Goal: Browse casually: Explore the website without a specific task or goal

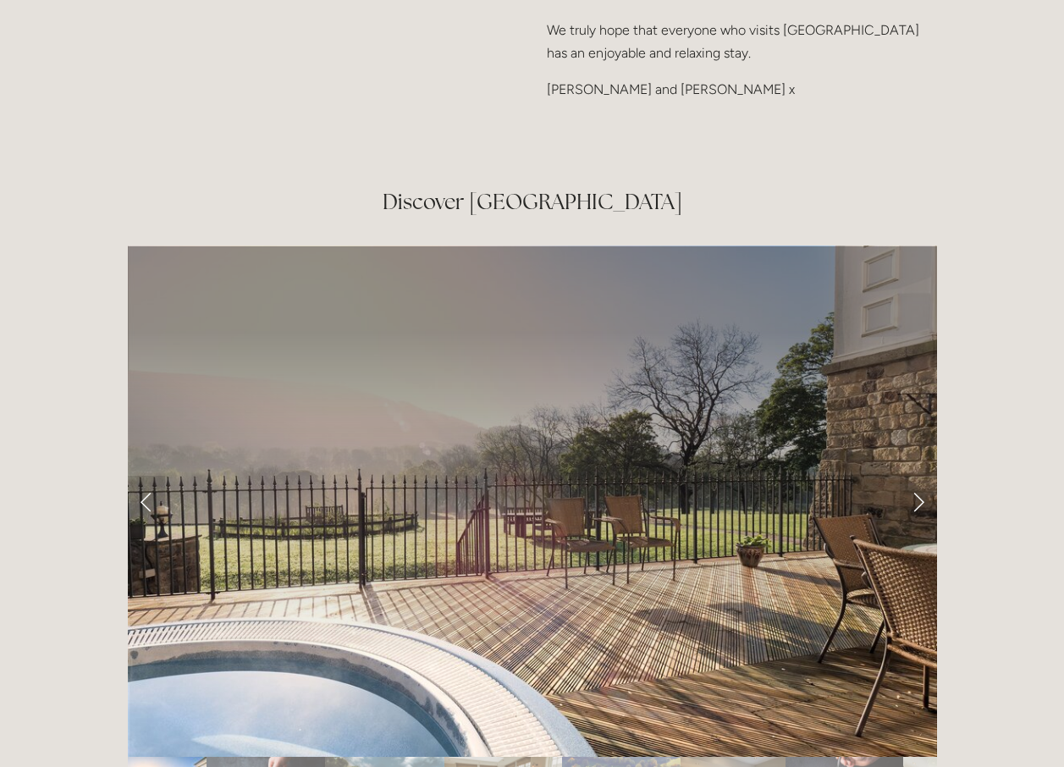
scroll to position [2794, 0]
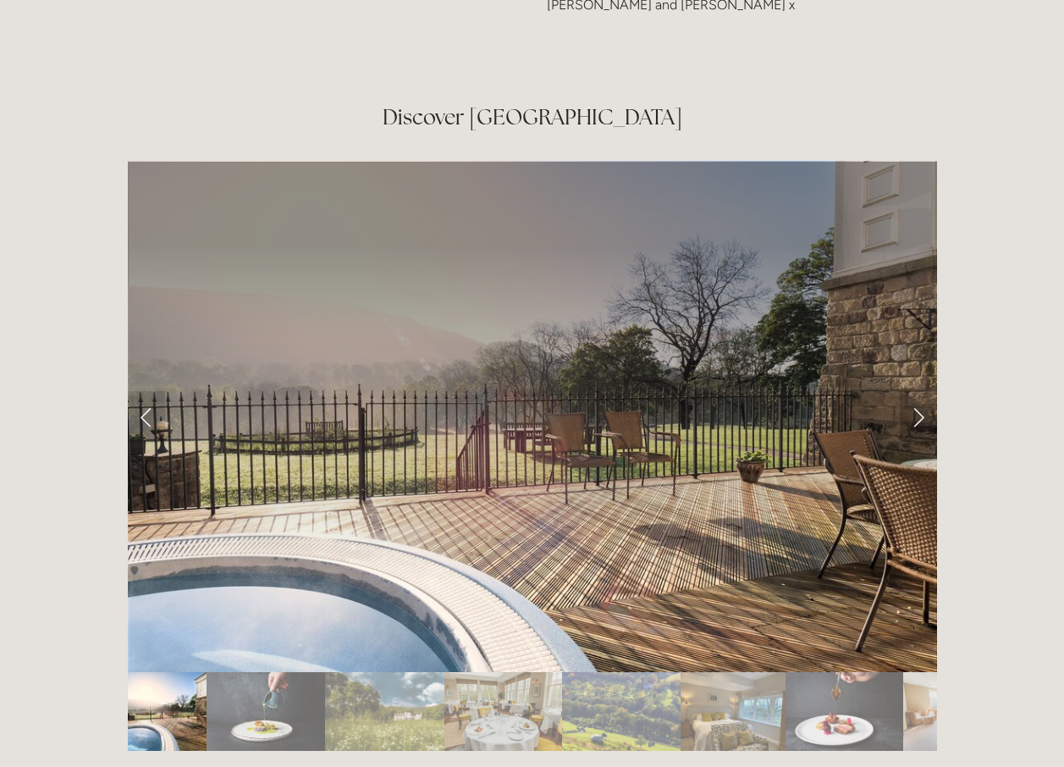
click at [915, 391] on link "Next Slide" at bounding box center [918, 416] width 37 height 51
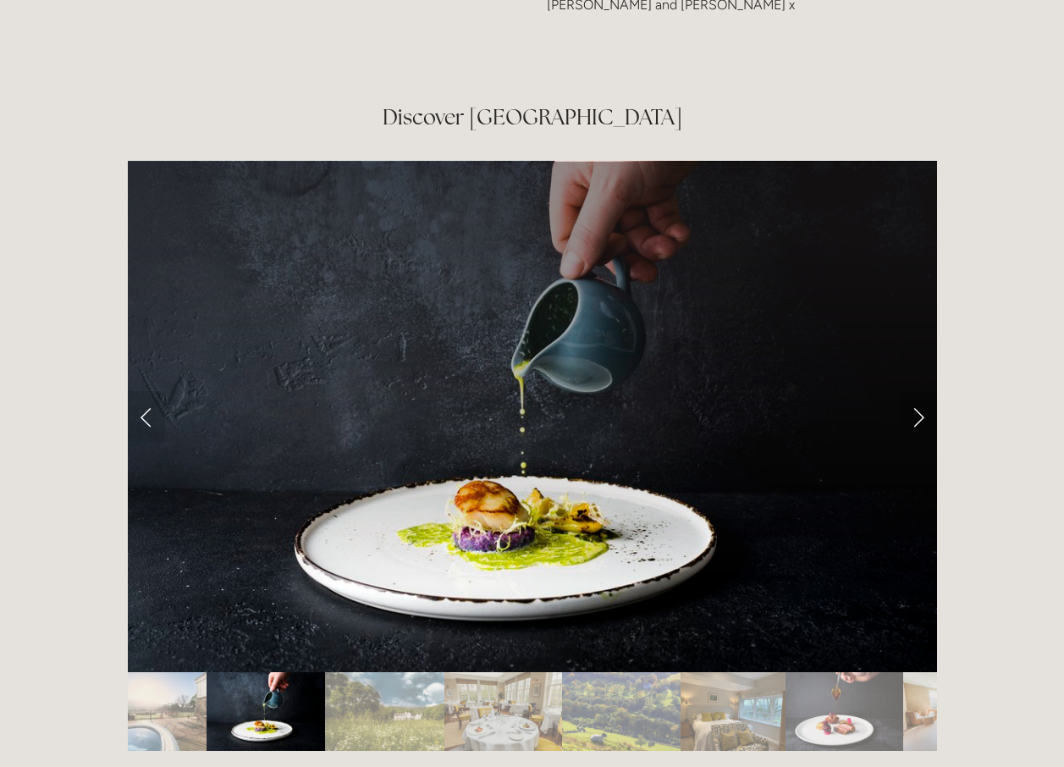
click at [920, 391] on link "Next Slide" at bounding box center [918, 416] width 37 height 51
click at [910, 391] on link "Next Slide" at bounding box center [918, 416] width 37 height 51
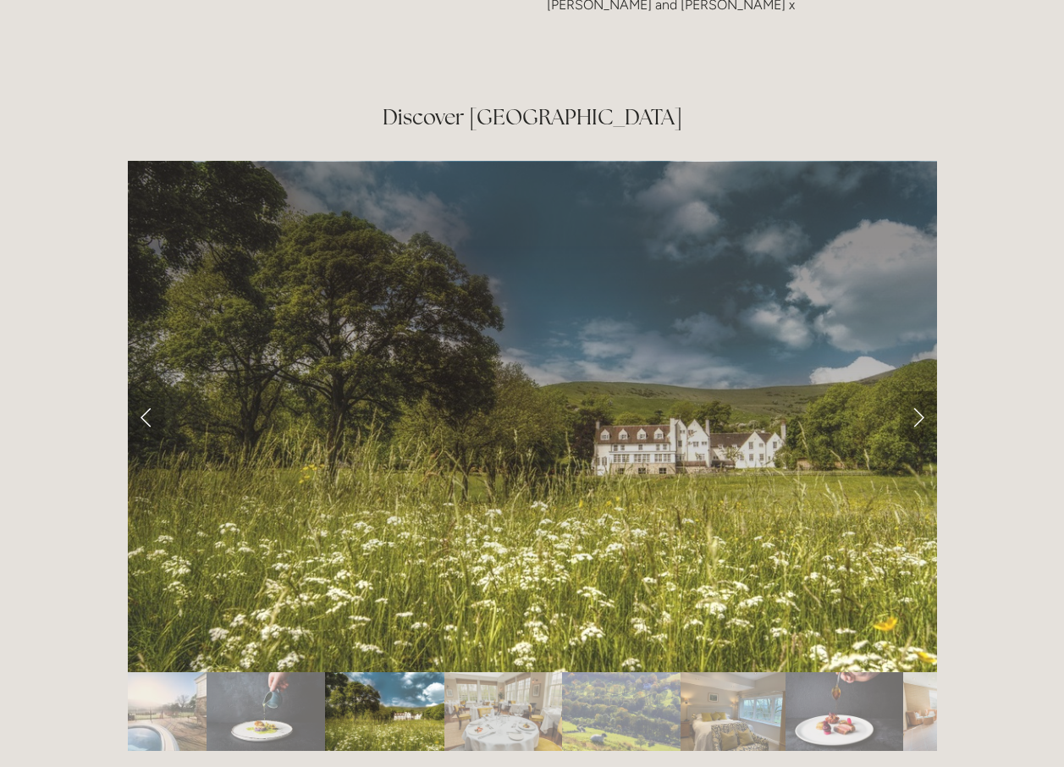
click at [920, 391] on link "Next Slide" at bounding box center [918, 416] width 37 height 51
click at [919, 391] on link "Next Slide" at bounding box center [918, 416] width 37 height 51
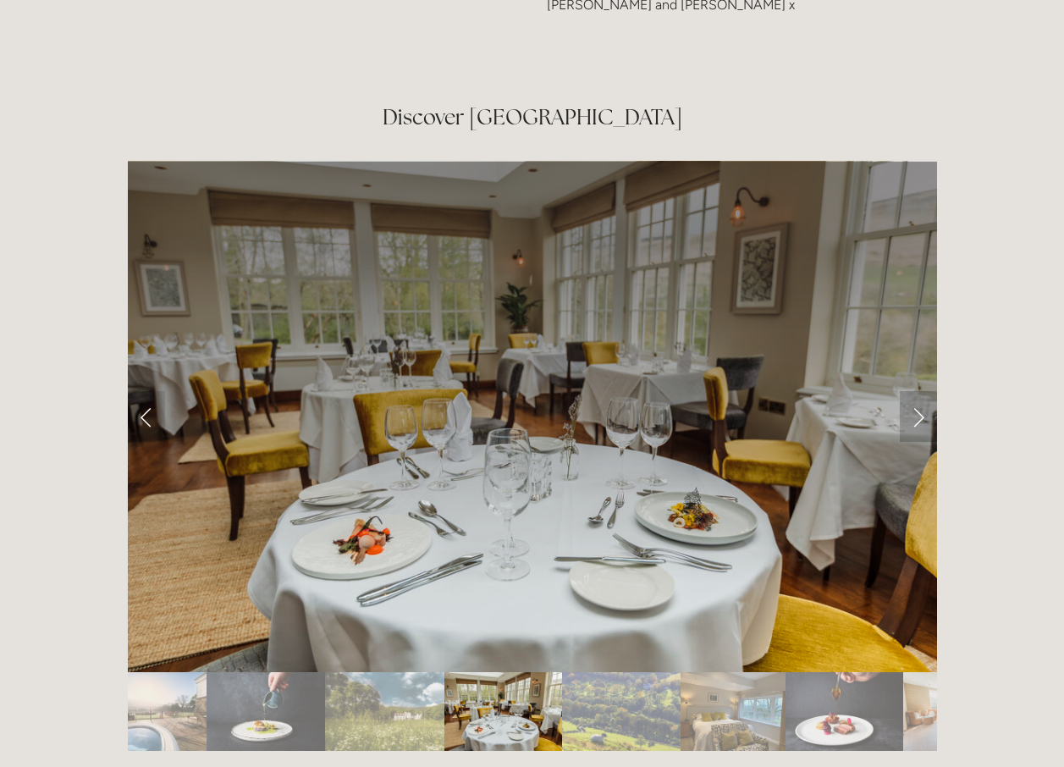
click at [919, 391] on link "Next Slide" at bounding box center [918, 416] width 37 height 51
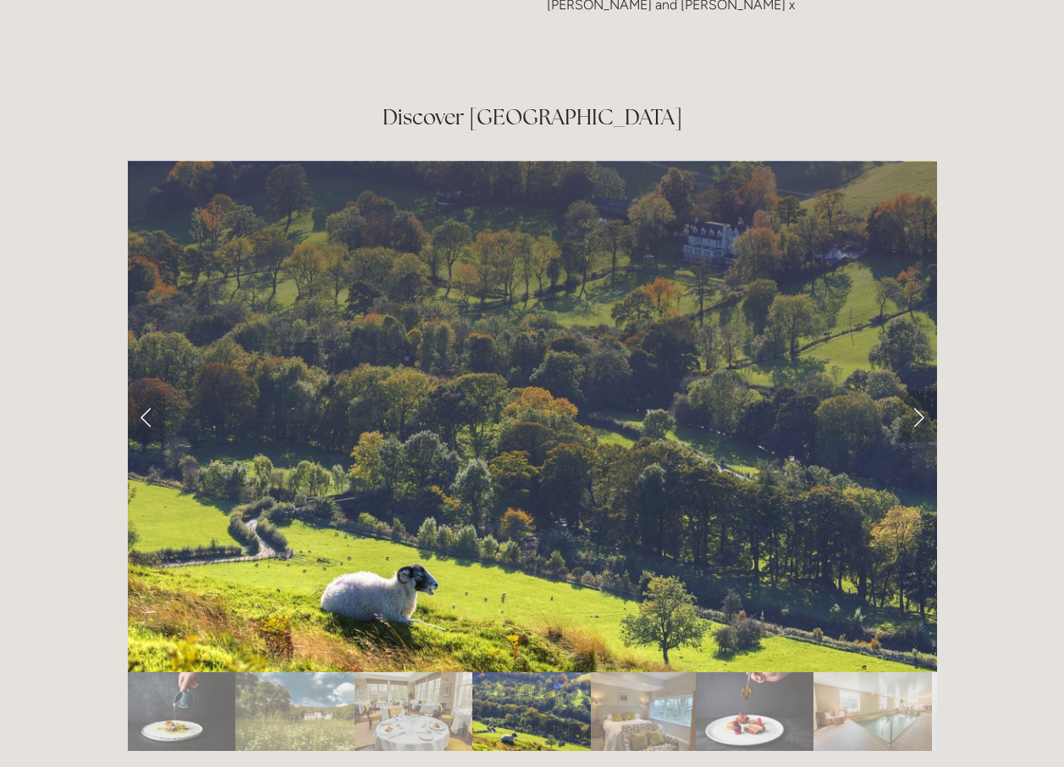
click at [919, 391] on link "Next Slide" at bounding box center [918, 416] width 37 height 51
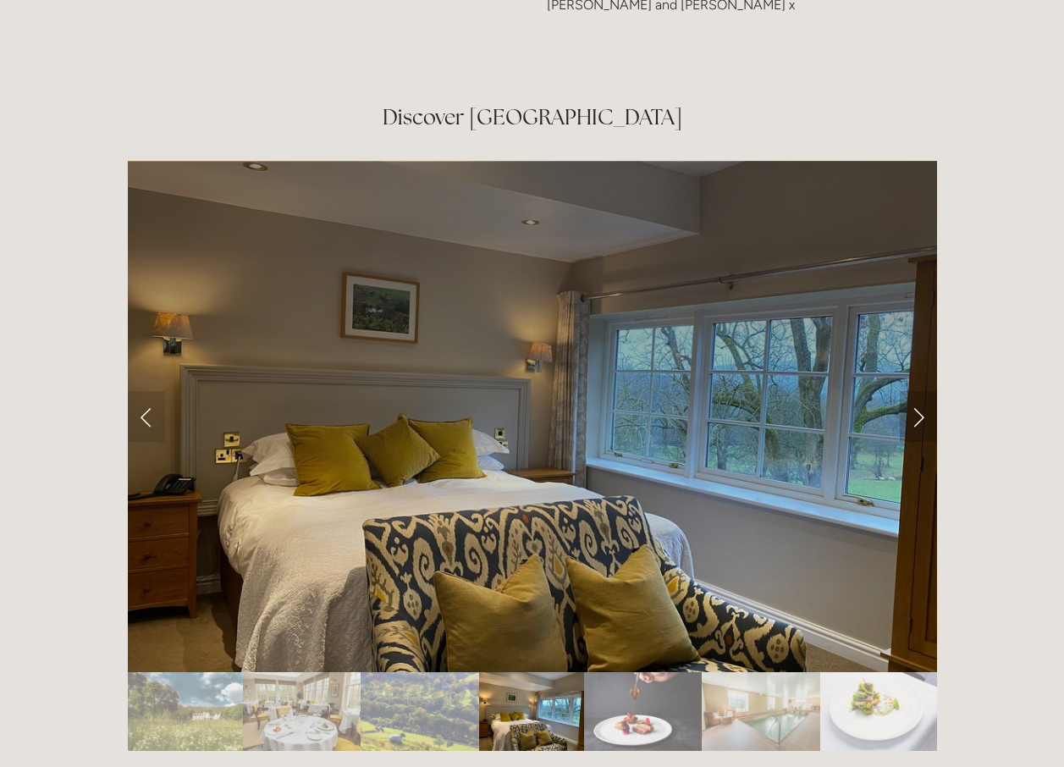
click at [919, 391] on link "Next Slide" at bounding box center [918, 416] width 37 height 51
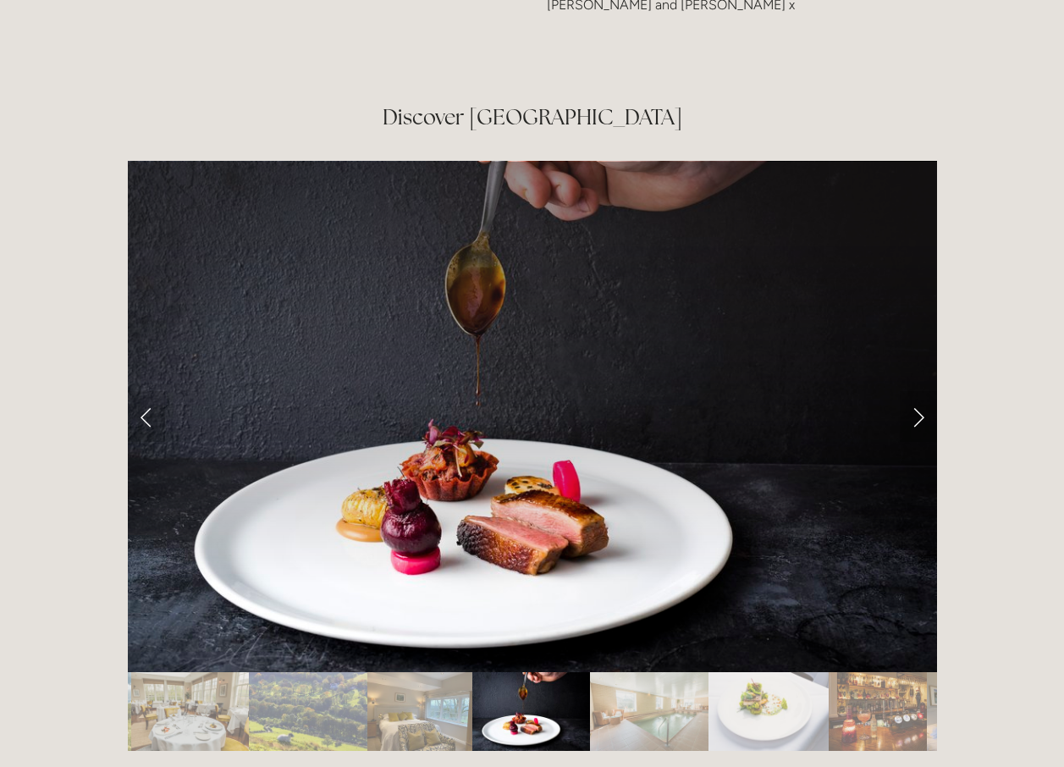
click at [919, 391] on link "Next Slide" at bounding box center [918, 416] width 37 height 51
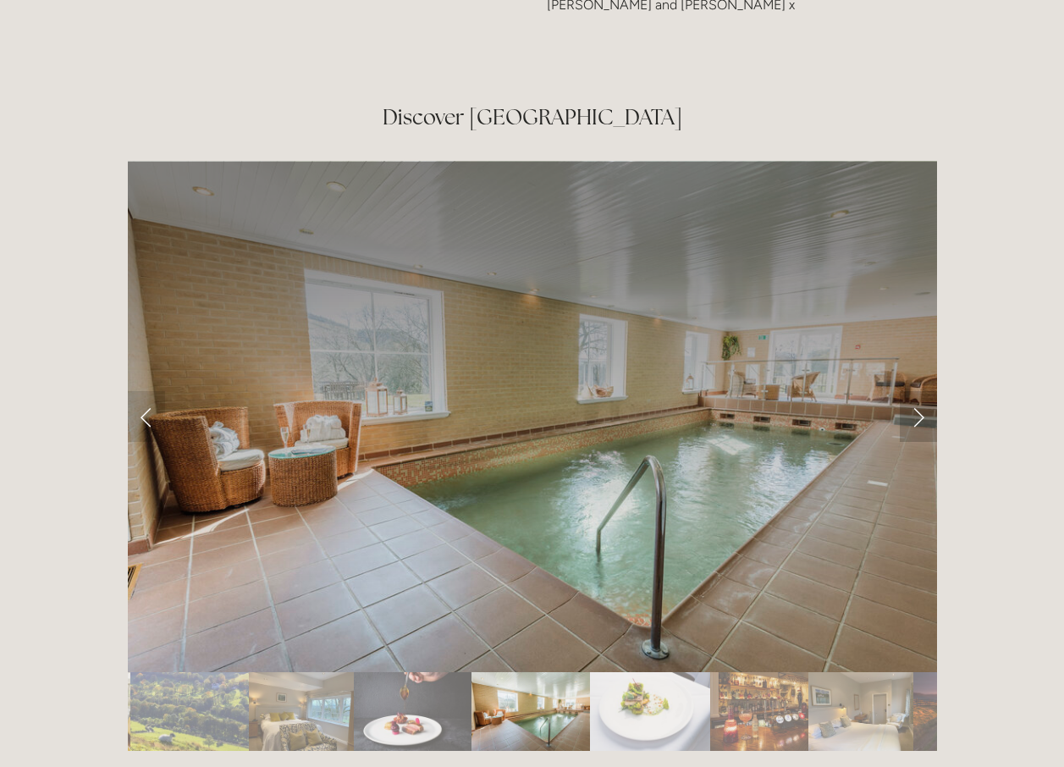
click at [919, 391] on link "Next Slide" at bounding box center [918, 416] width 37 height 51
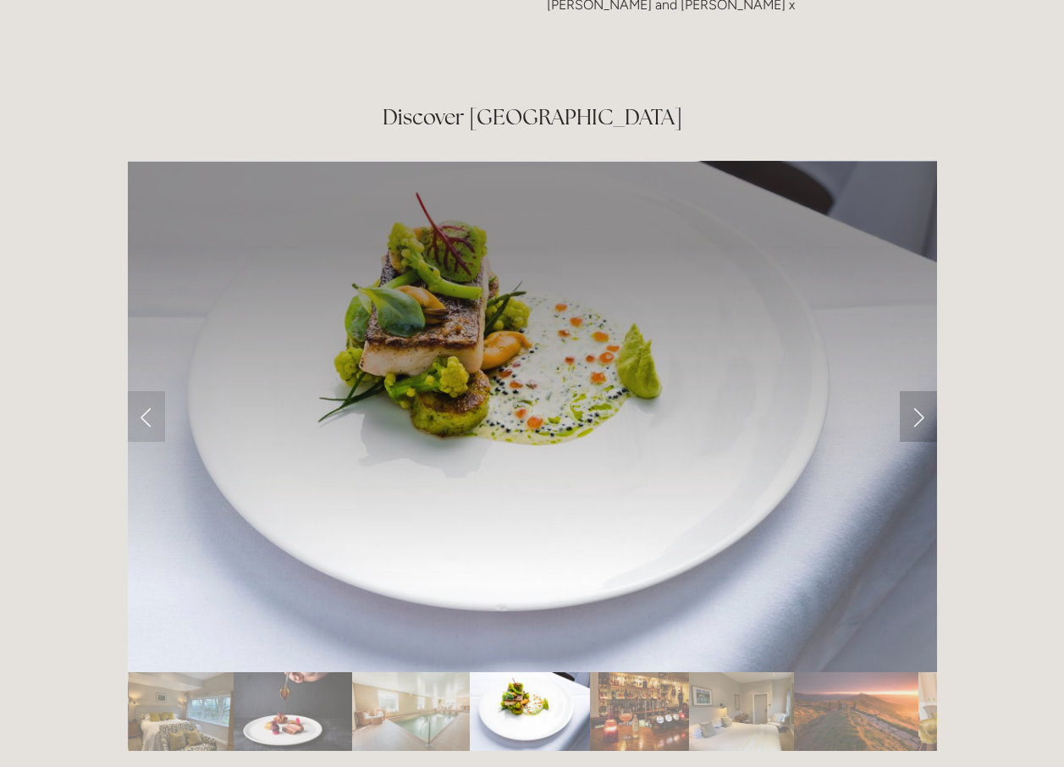
click at [919, 391] on link "Next Slide" at bounding box center [918, 416] width 37 height 51
click at [924, 391] on link "Next Slide" at bounding box center [918, 416] width 37 height 51
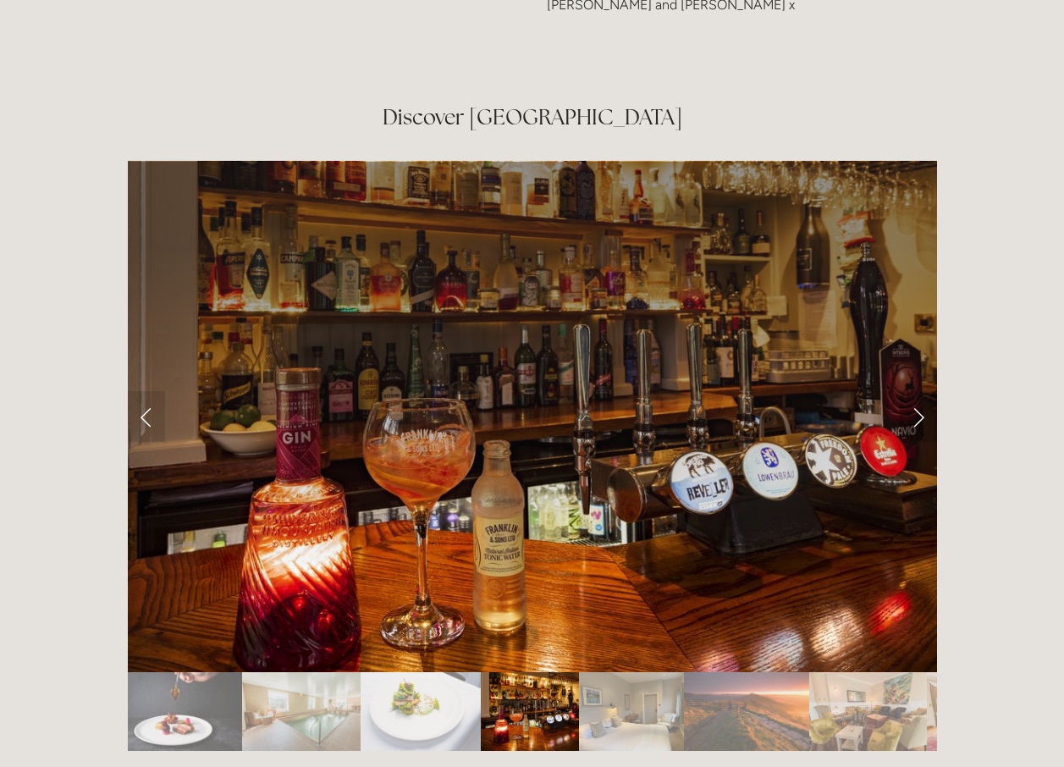
click at [920, 391] on link "Next Slide" at bounding box center [918, 416] width 37 height 51
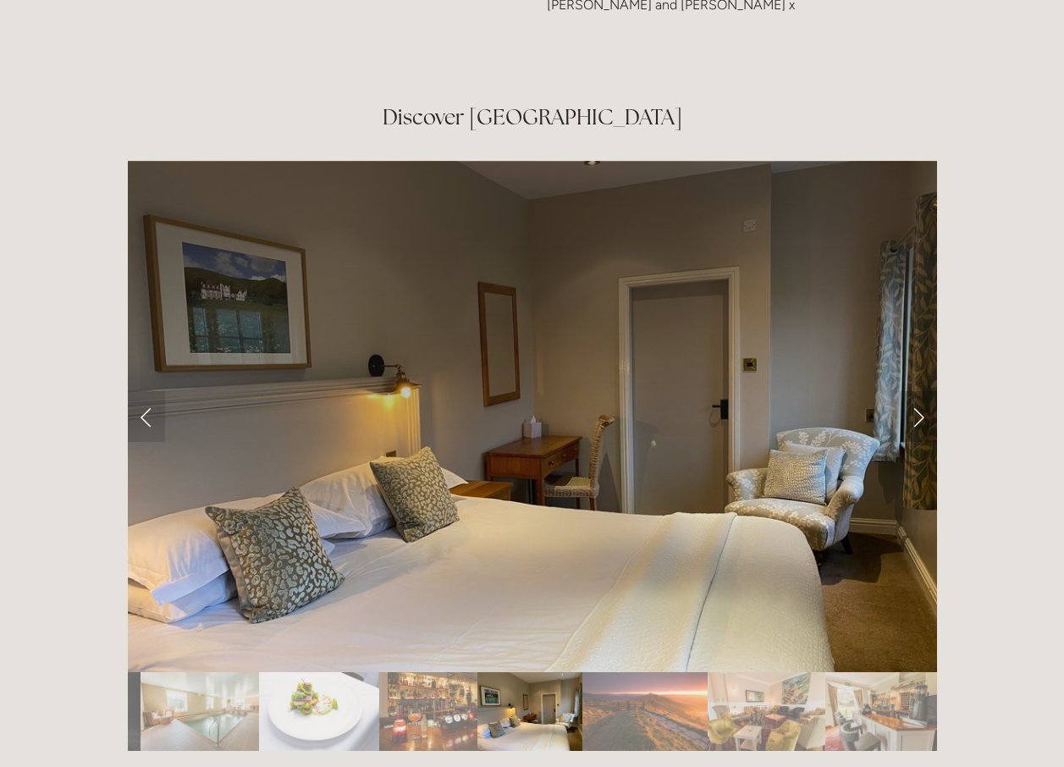
click at [920, 391] on link "Next Slide" at bounding box center [918, 416] width 37 height 51
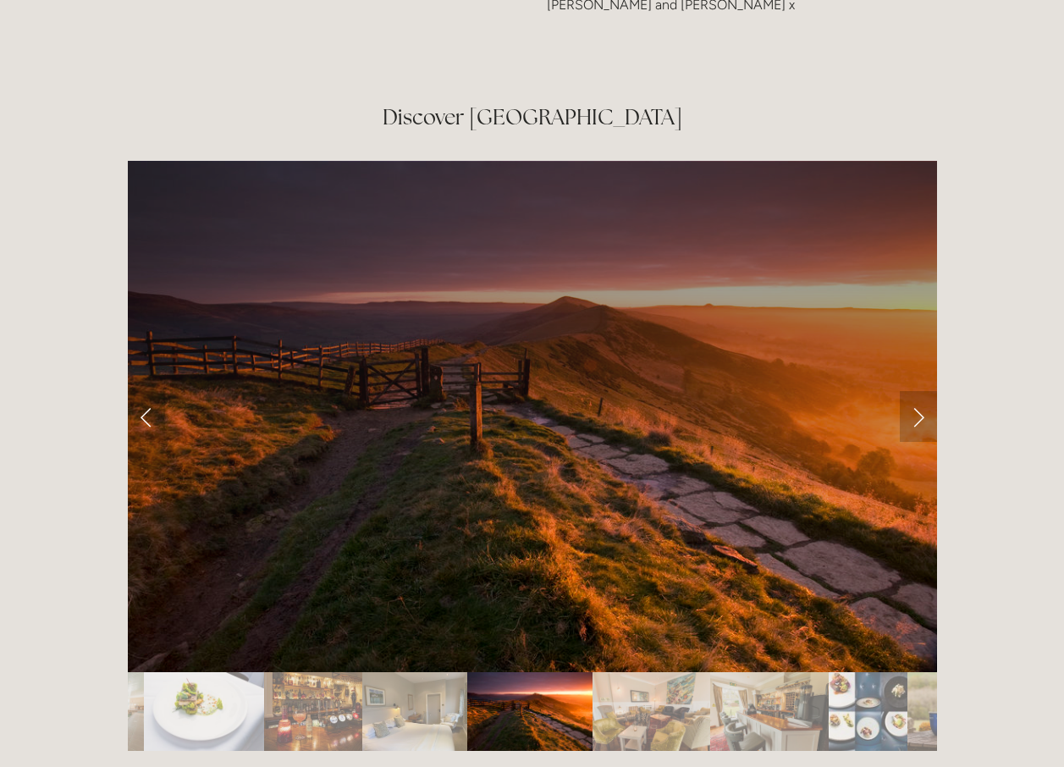
click at [920, 391] on link "Next Slide" at bounding box center [918, 416] width 37 height 51
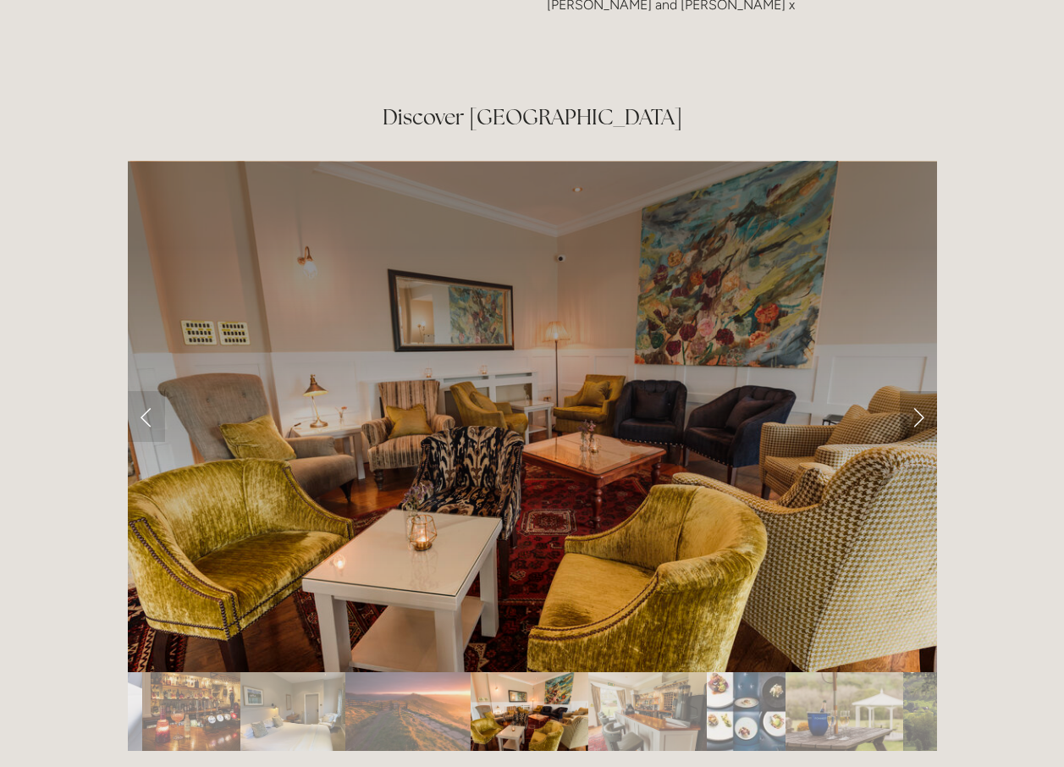
click at [920, 391] on link "Next Slide" at bounding box center [918, 416] width 37 height 51
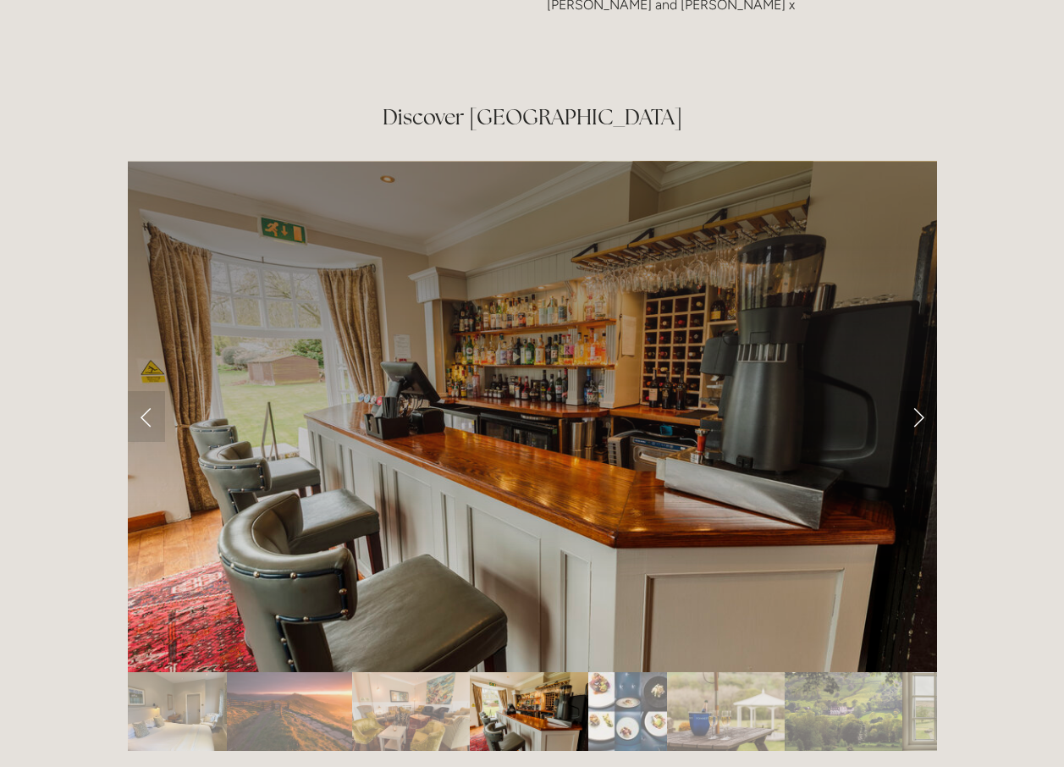
click at [920, 391] on link "Next Slide" at bounding box center [918, 416] width 37 height 51
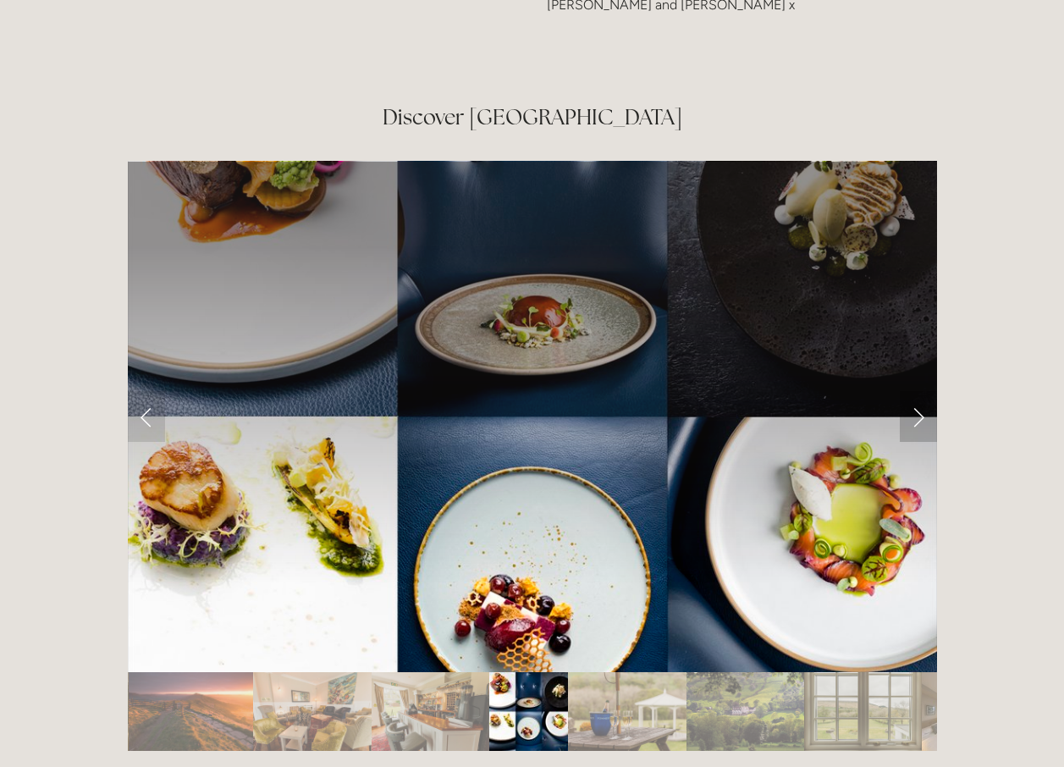
click at [920, 391] on link "Next Slide" at bounding box center [918, 416] width 37 height 51
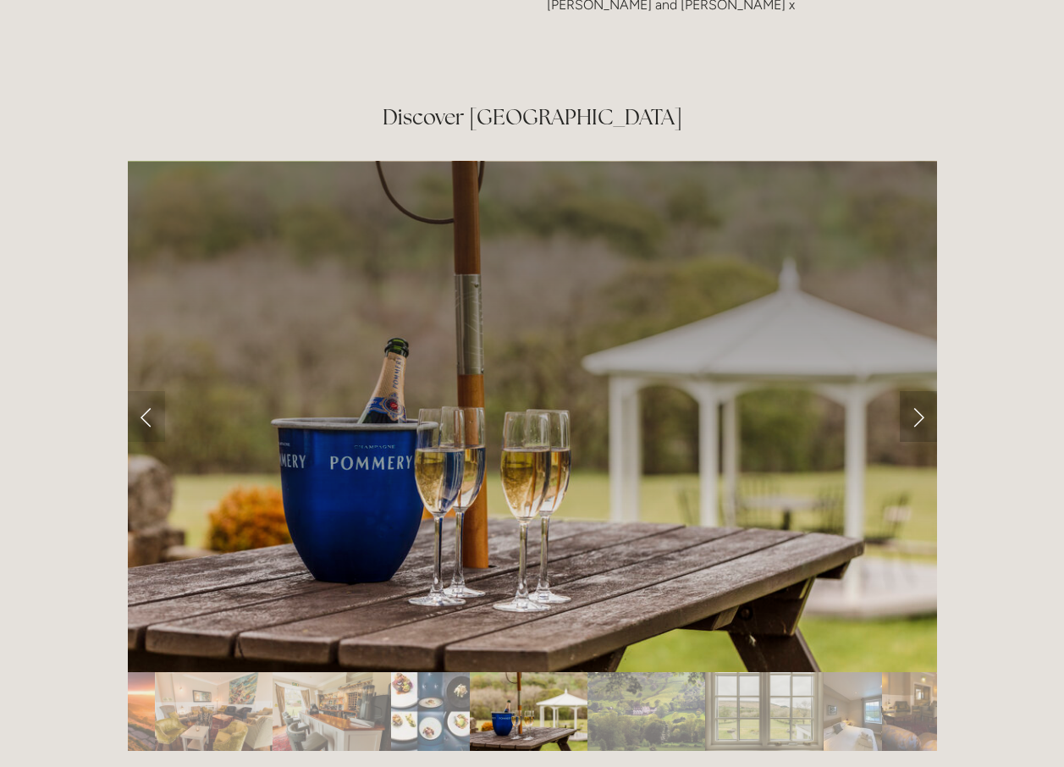
click at [920, 391] on link "Next Slide" at bounding box center [918, 416] width 37 height 51
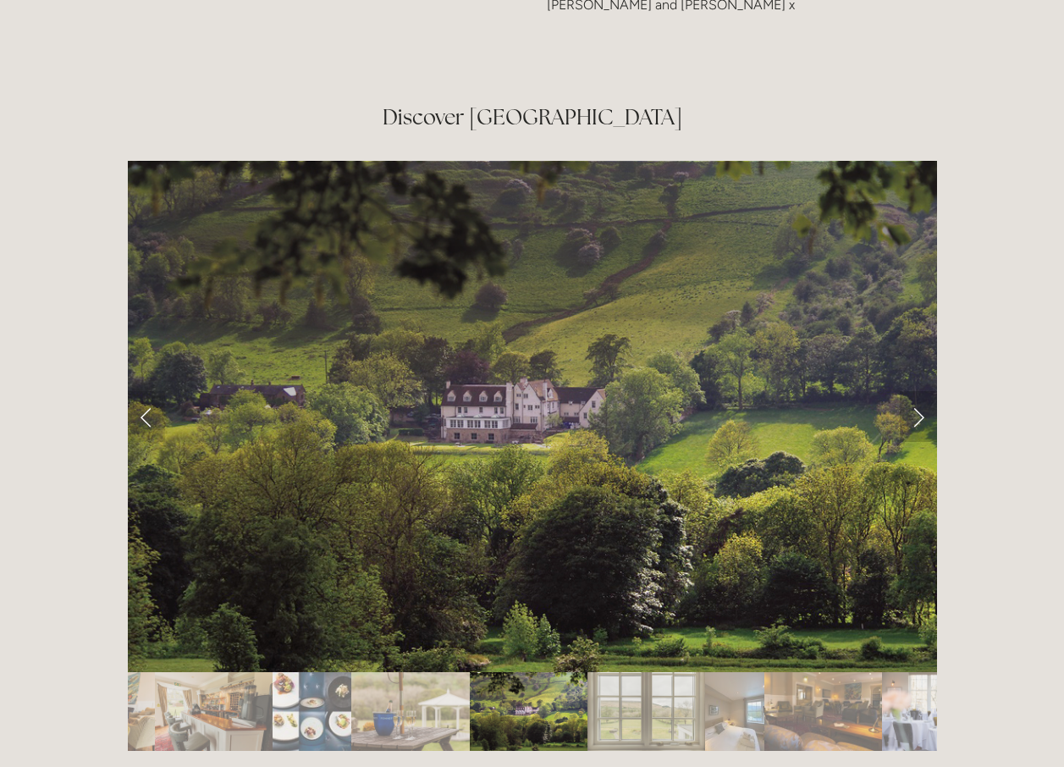
click at [925, 391] on link "Next Slide" at bounding box center [918, 416] width 37 height 51
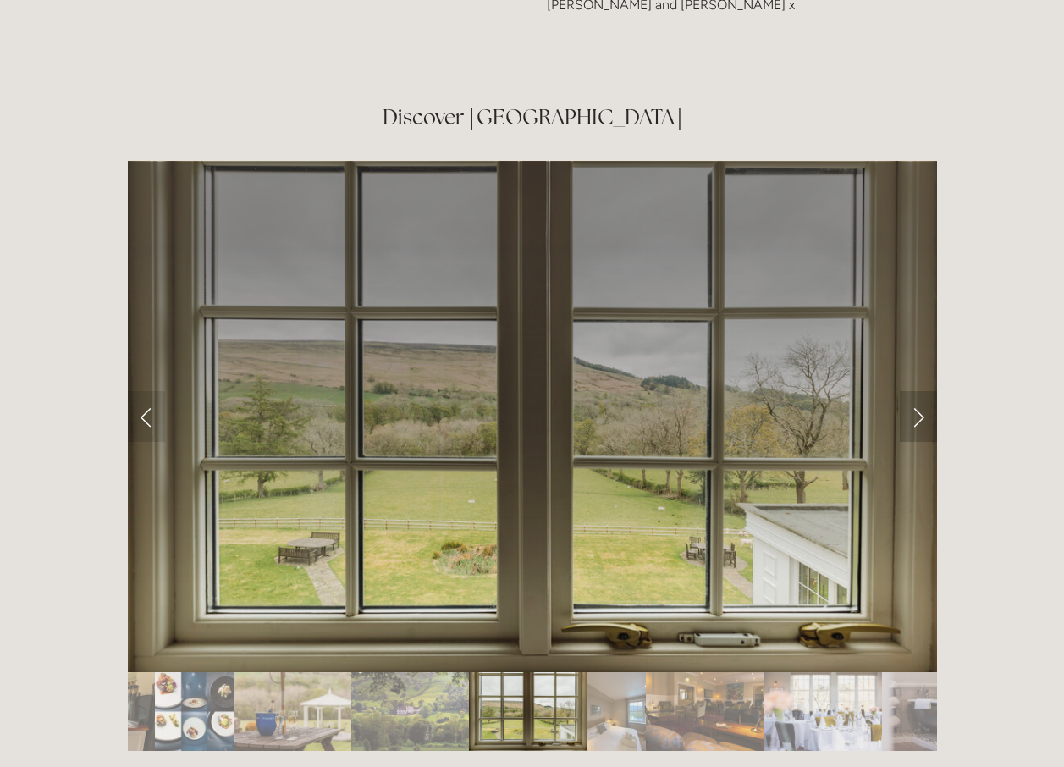
click at [925, 391] on link "Next Slide" at bounding box center [918, 416] width 37 height 51
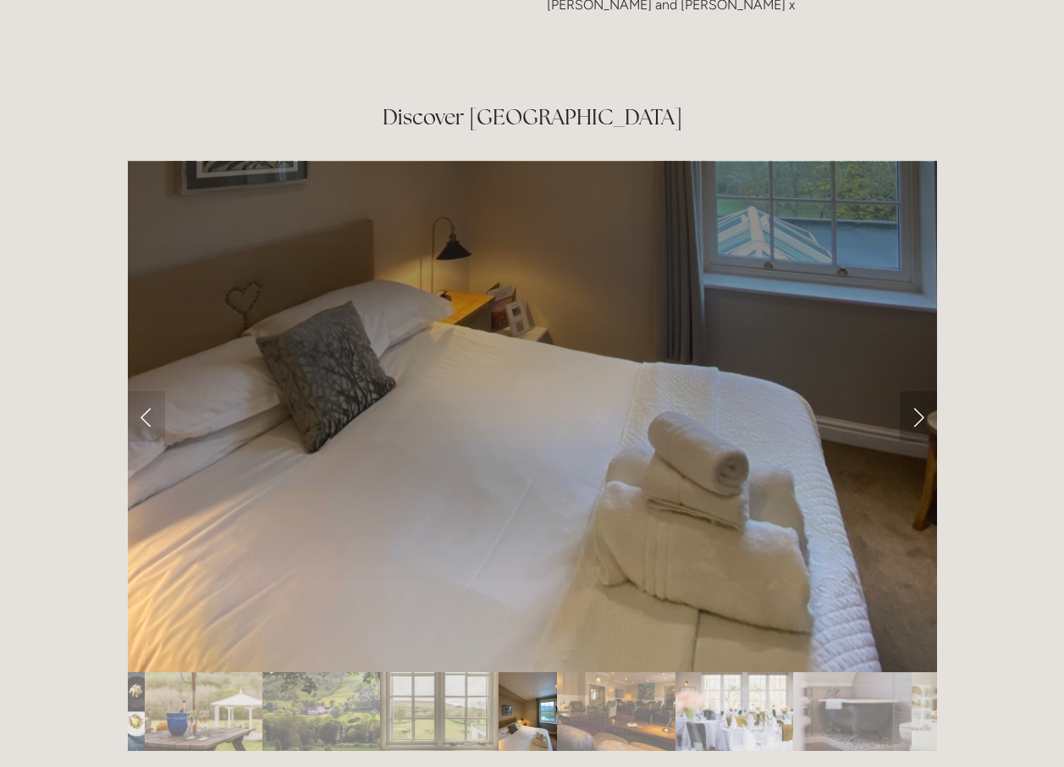
click at [925, 391] on link "Next Slide" at bounding box center [918, 416] width 37 height 51
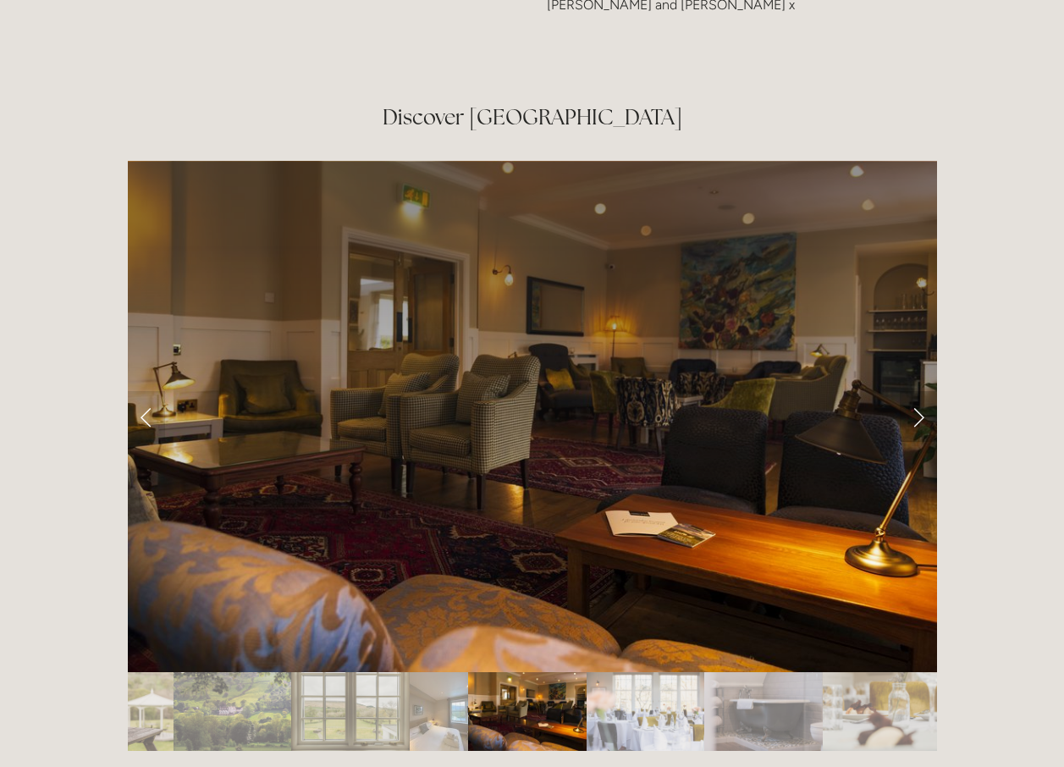
click at [925, 391] on link "Next Slide" at bounding box center [918, 416] width 37 height 51
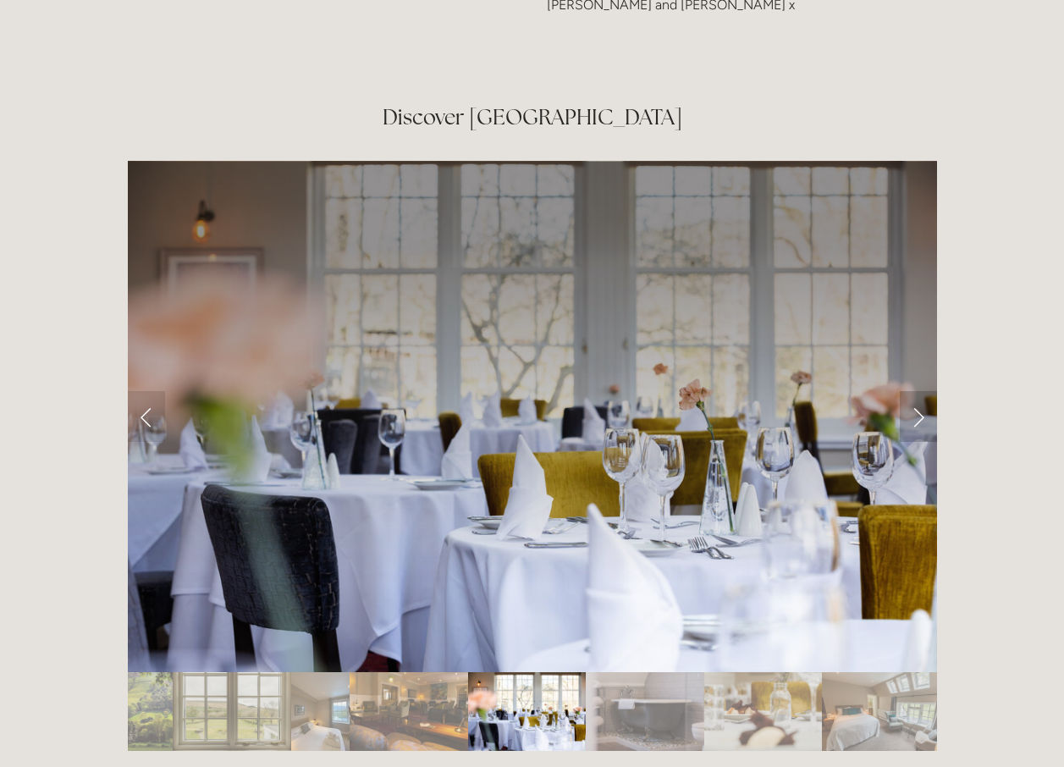
click at [925, 391] on link "Next Slide" at bounding box center [918, 416] width 37 height 51
click at [914, 391] on link "Next Slide" at bounding box center [918, 416] width 37 height 51
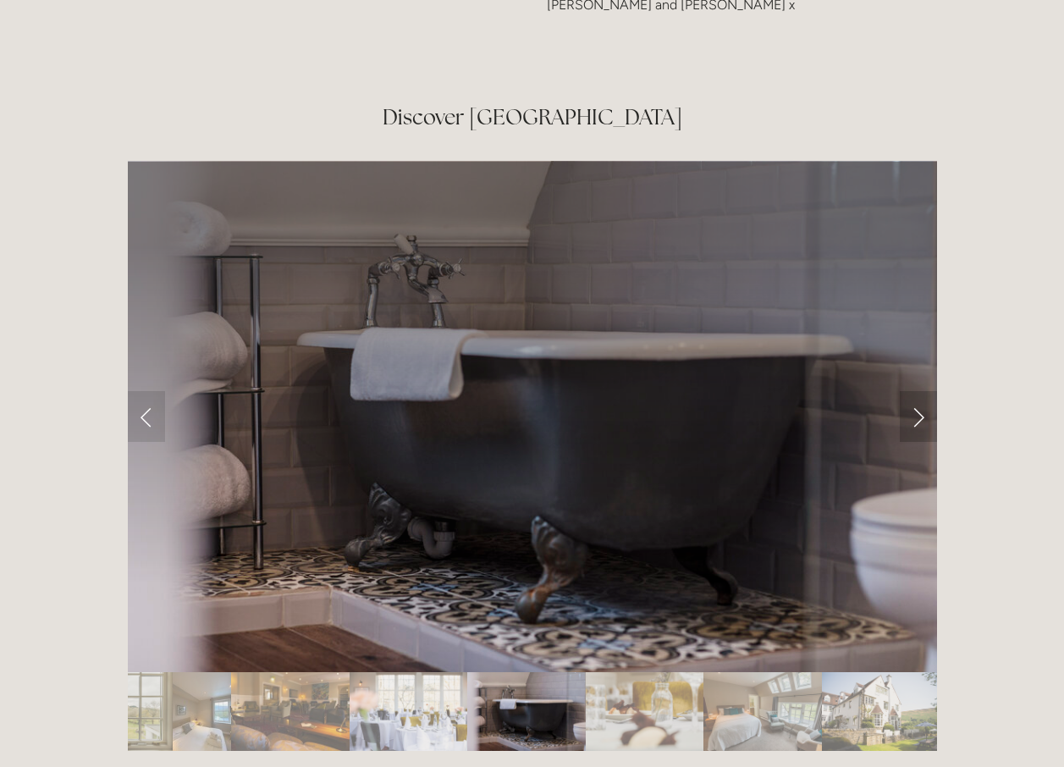
click at [918, 391] on link "Next Slide" at bounding box center [918, 416] width 37 height 51
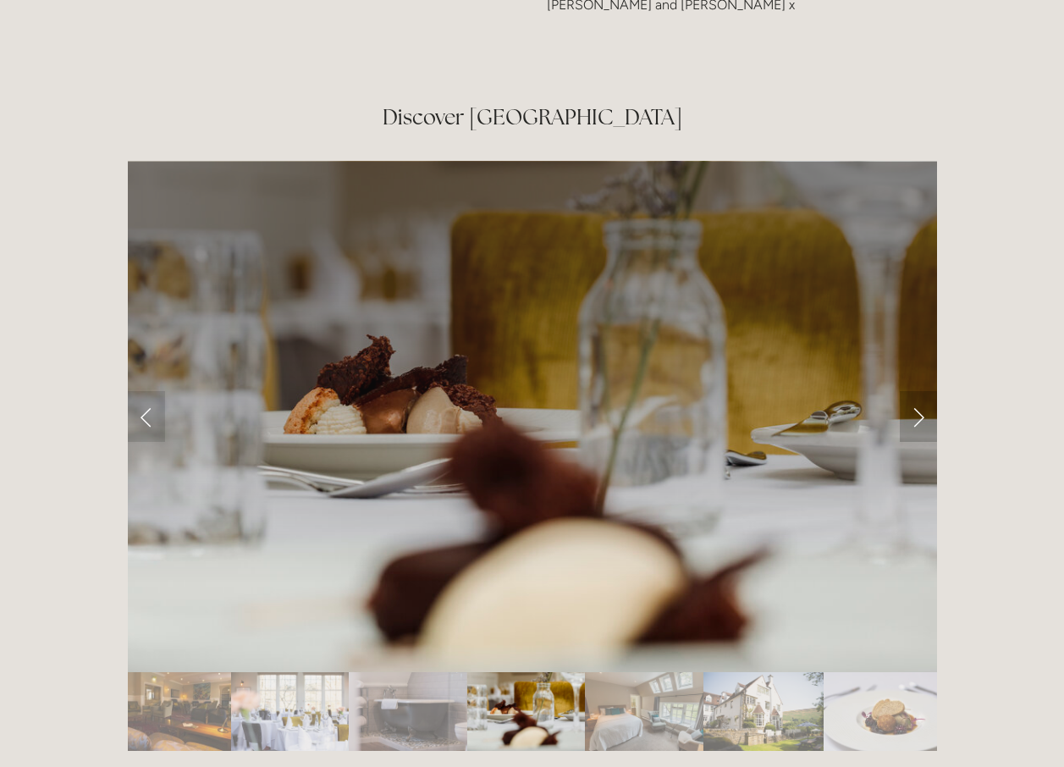
click at [919, 391] on link "Next Slide" at bounding box center [918, 416] width 37 height 51
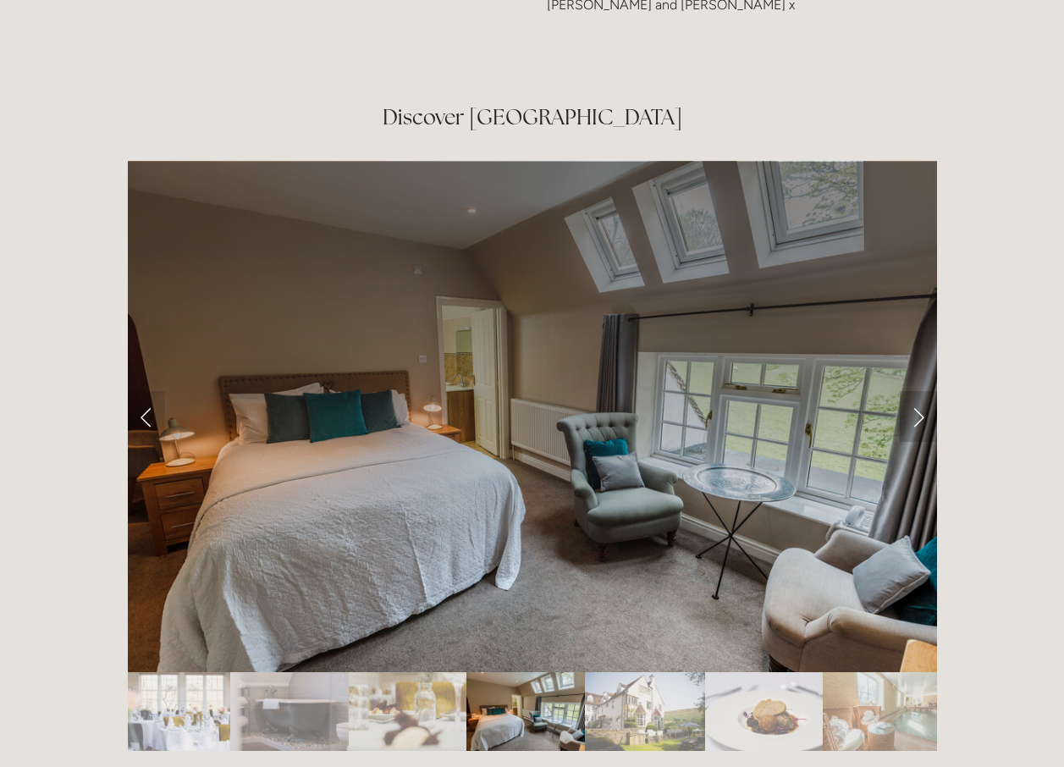
click at [920, 391] on link "Next Slide" at bounding box center [918, 416] width 37 height 51
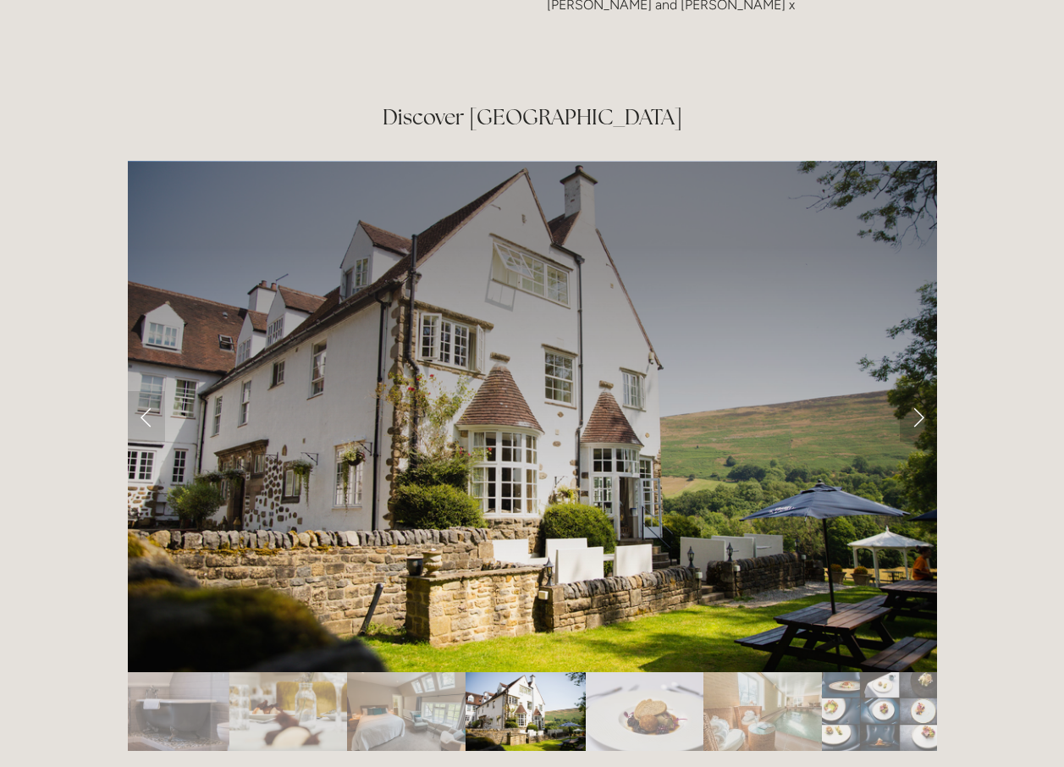
click at [920, 391] on link "Next Slide" at bounding box center [918, 416] width 37 height 51
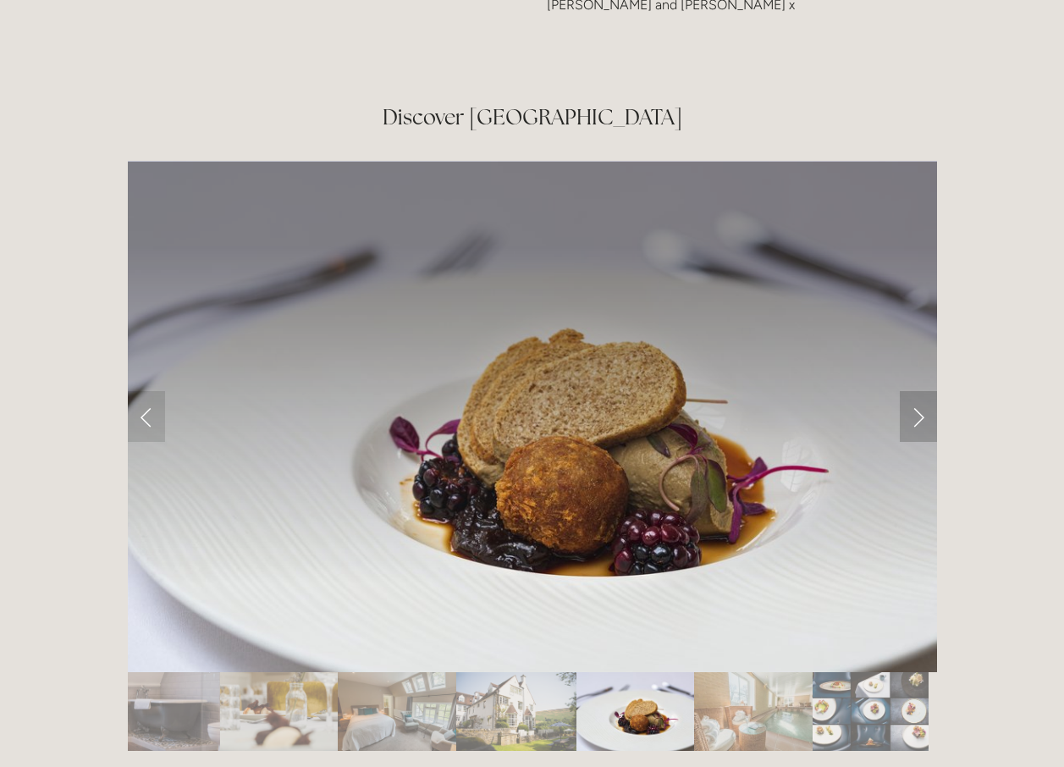
click at [920, 391] on link "Next Slide" at bounding box center [918, 416] width 37 height 51
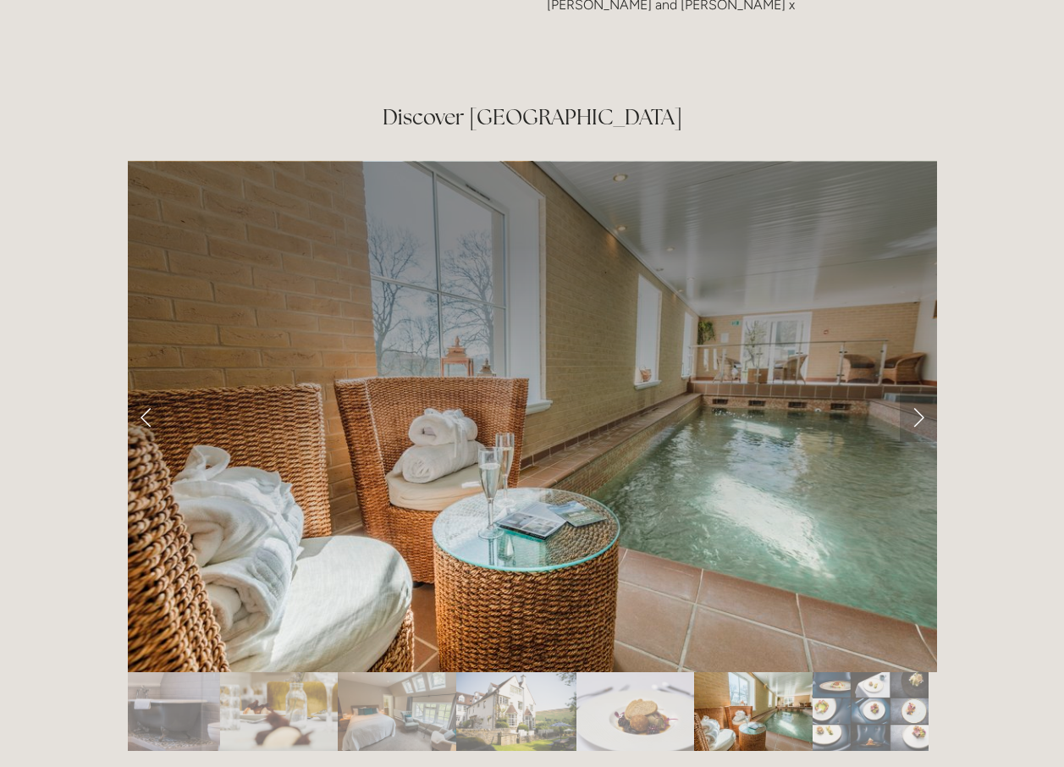
click at [920, 391] on link "Next Slide" at bounding box center [918, 416] width 37 height 51
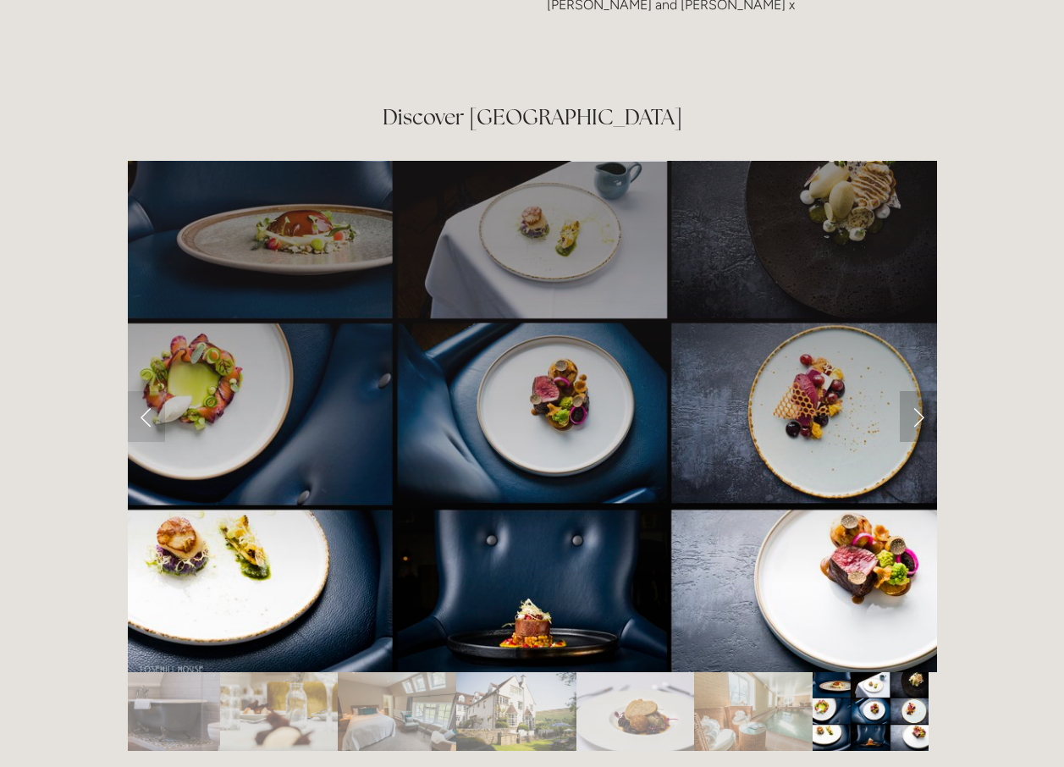
click at [920, 391] on link "Next Slide" at bounding box center [918, 416] width 37 height 51
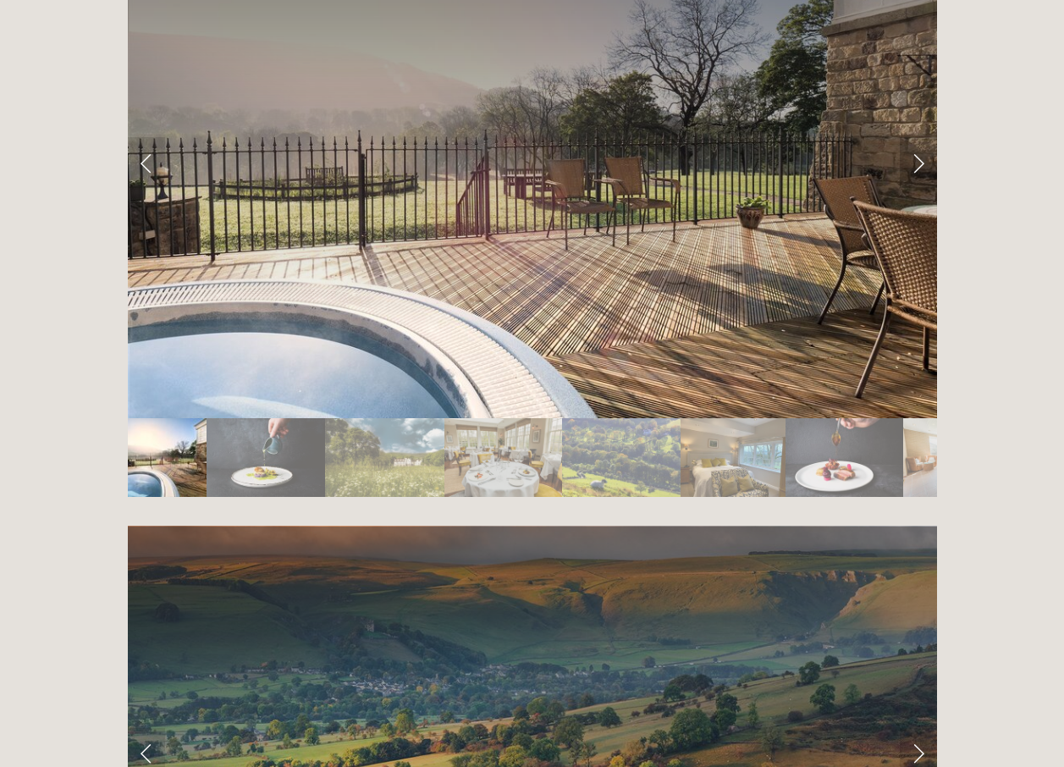
scroll to position [3303, 0]
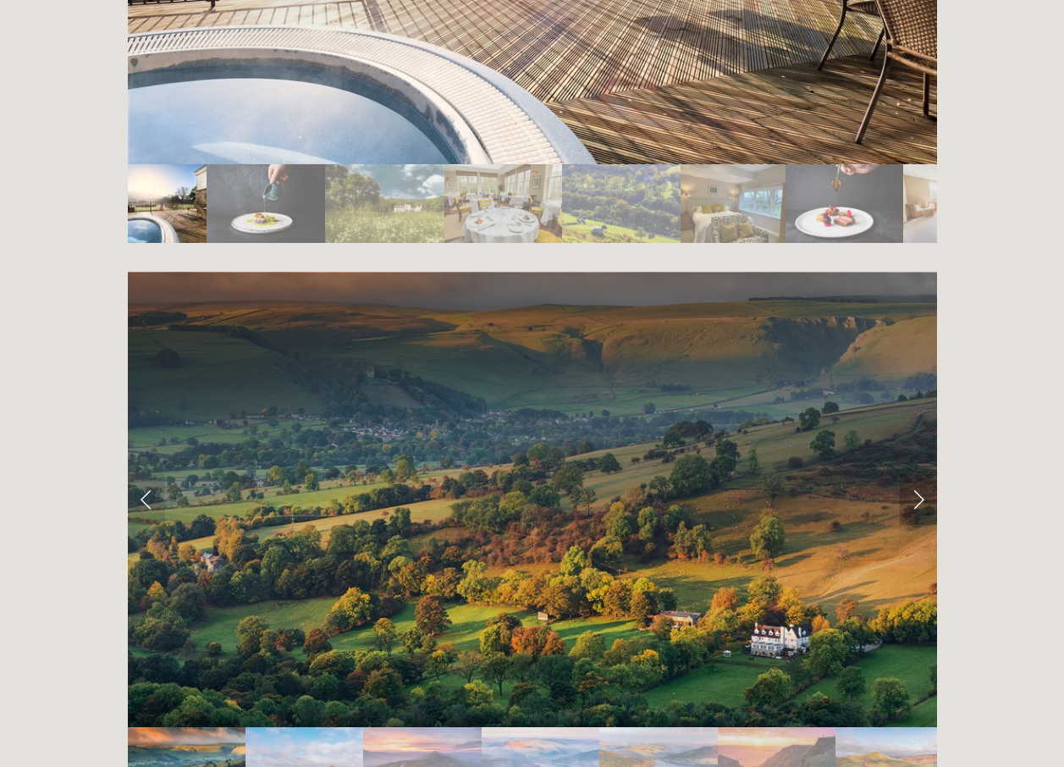
click at [913, 474] on link "Next Slide" at bounding box center [918, 499] width 37 height 51
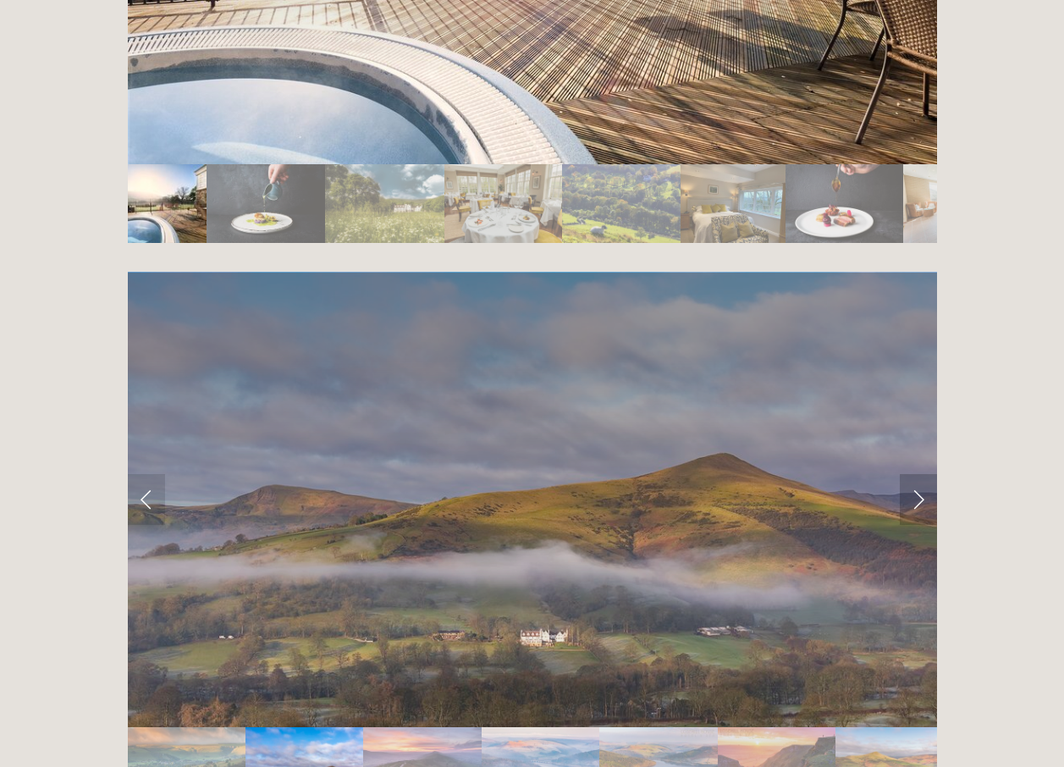
click at [913, 474] on link "Next Slide" at bounding box center [918, 499] width 37 height 51
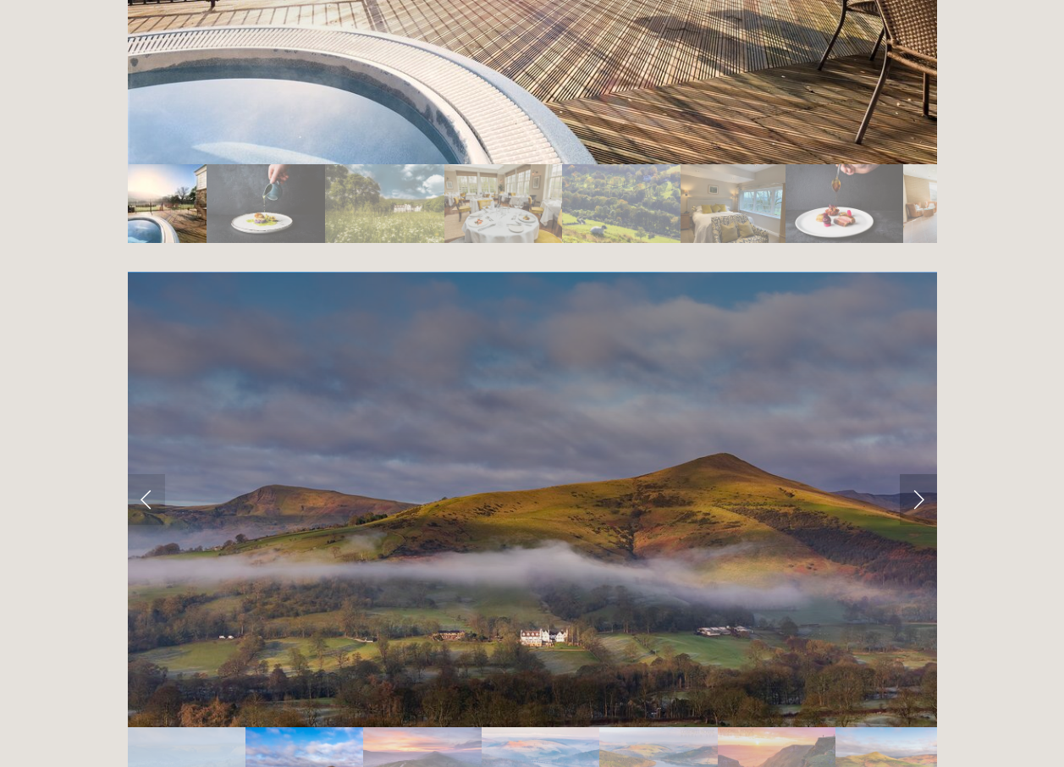
click at [913, 474] on link "Next Slide" at bounding box center [918, 499] width 37 height 51
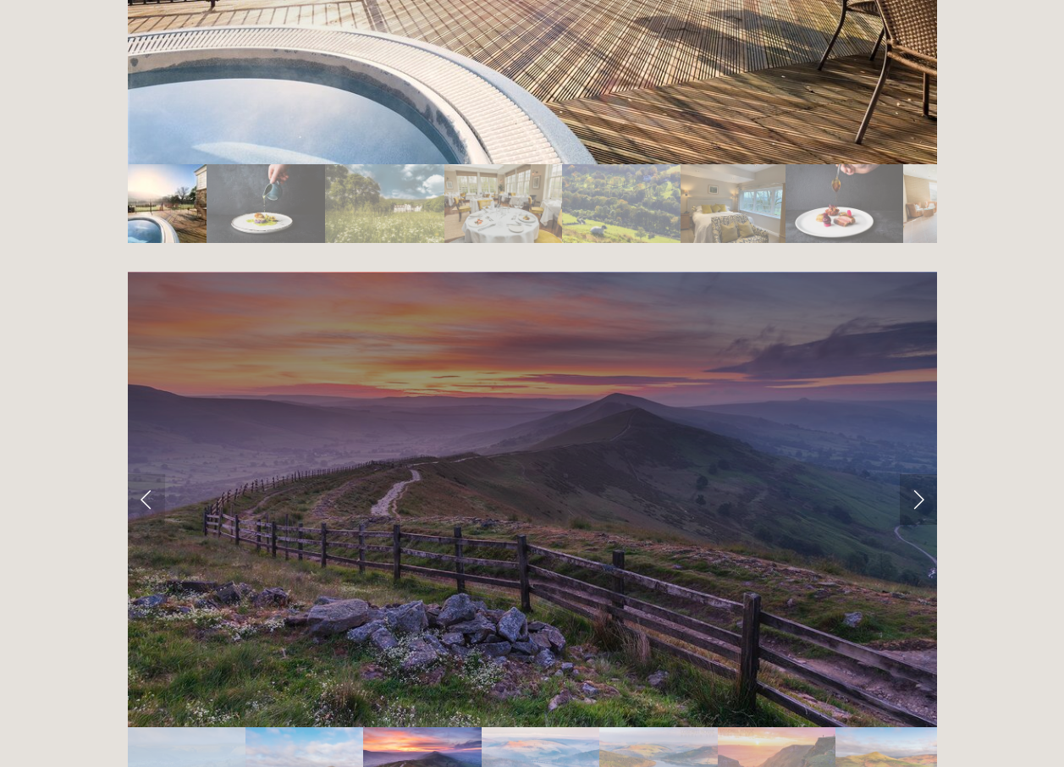
click at [913, 474] on link "Next Slide" at bounding box center [918, 499] width 37 height 51
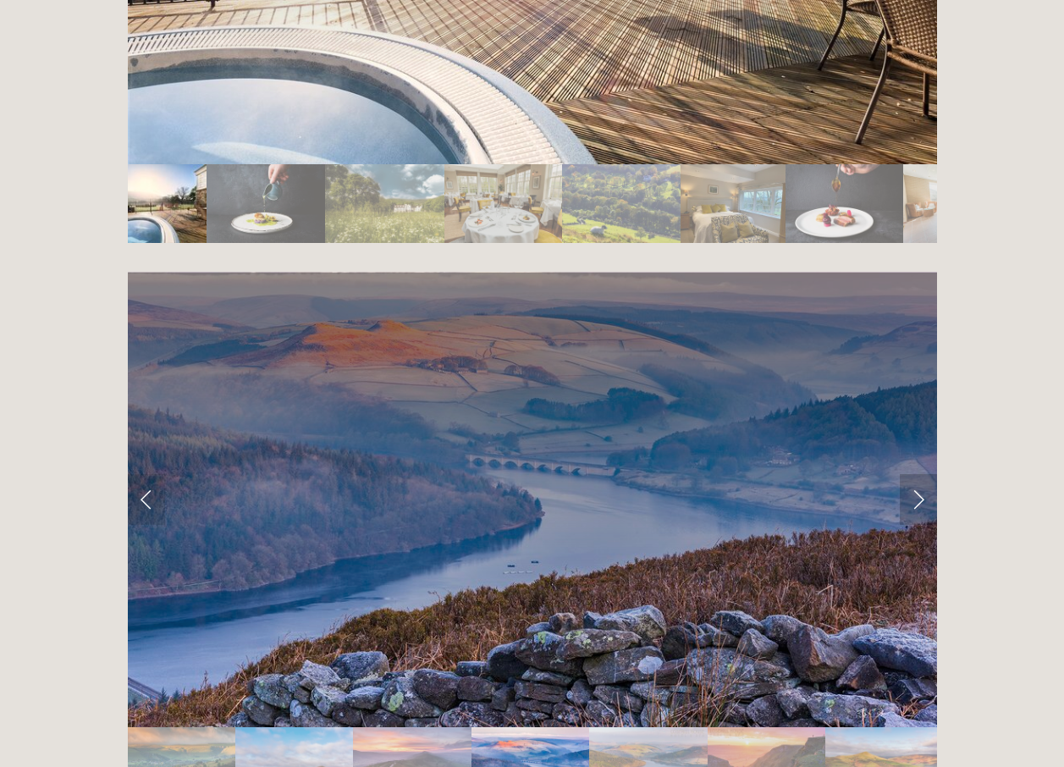
click at [912, 474] on link "Next Slide" at bounding box center [918, 499] width 37 height 51
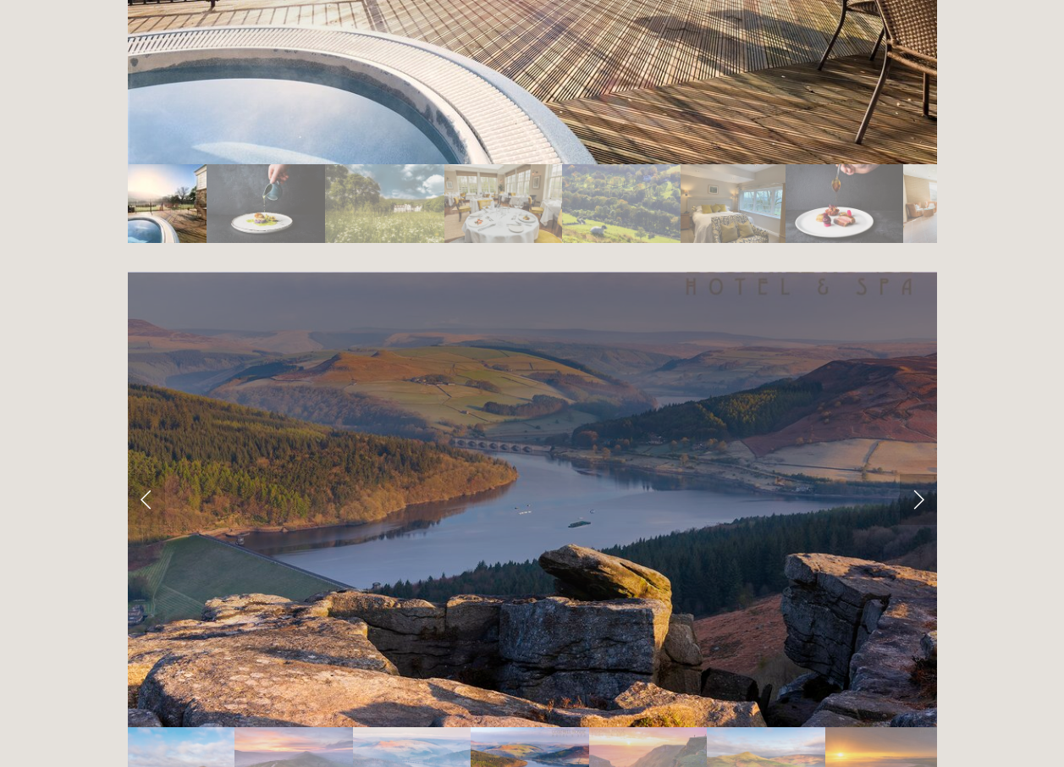
click at [912, 474] on link "Next Slide" at bounding box center [918, 499] width 37 height 51
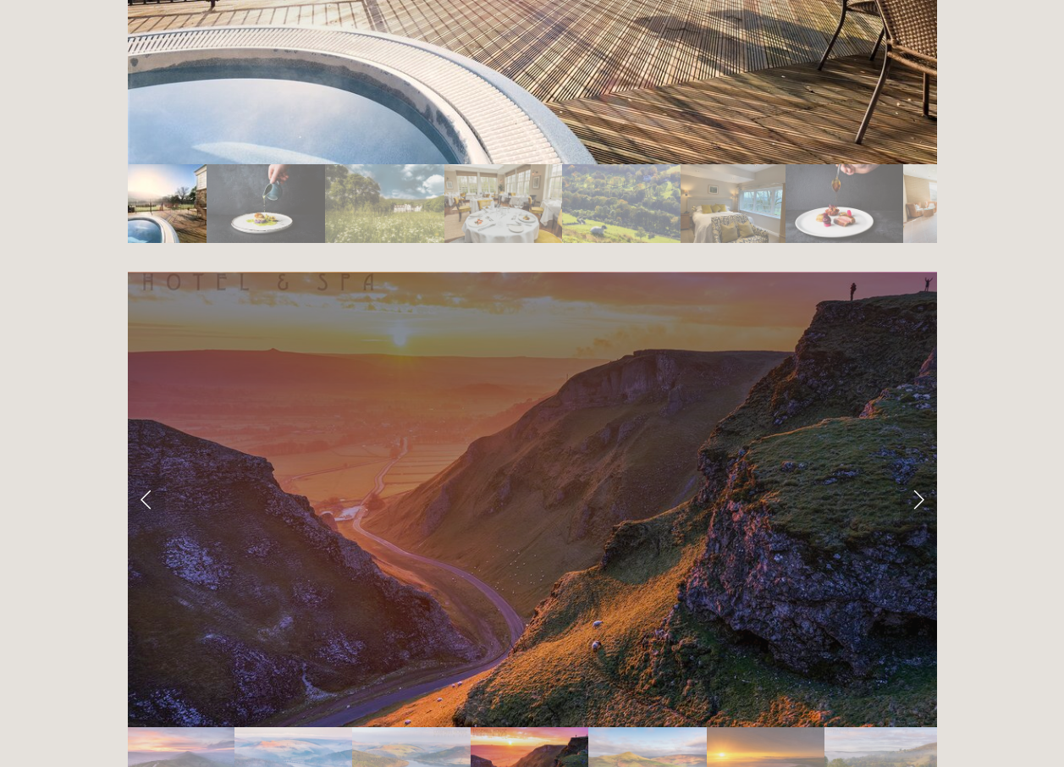
click at [912, 474] on link "Next Slide" at bounding box center [918, 499] width 37 height 51
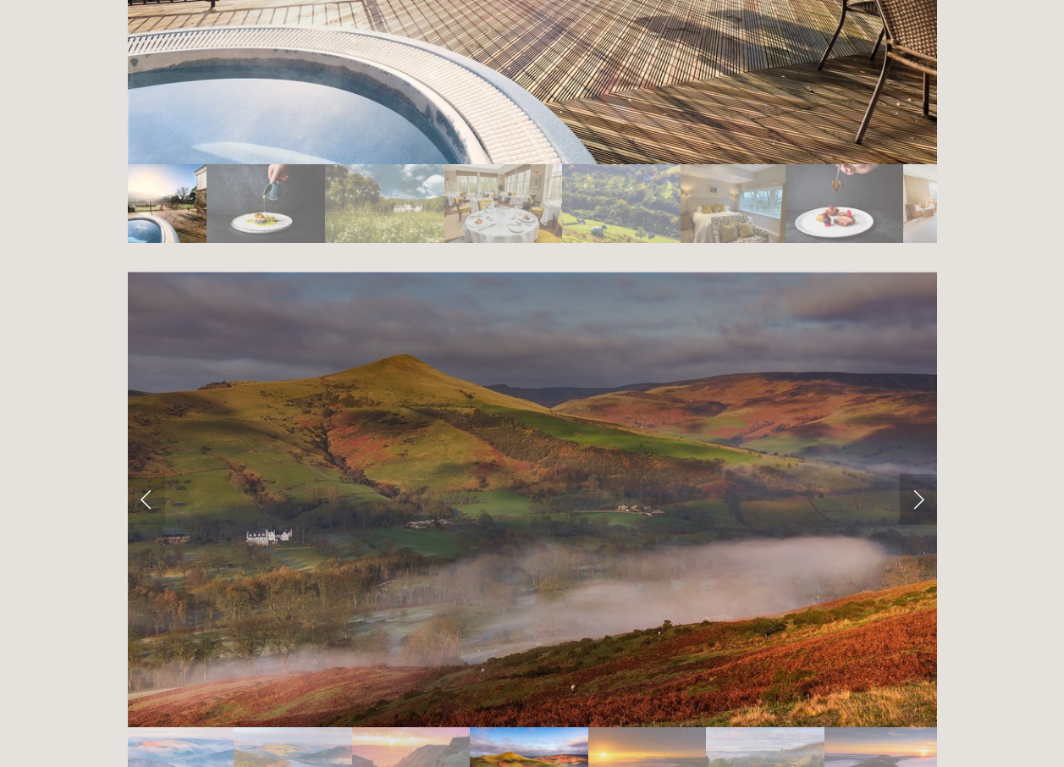
click at [912, 474] on link "Next Slide" at bounding box center [918, 499] width 37 height 51
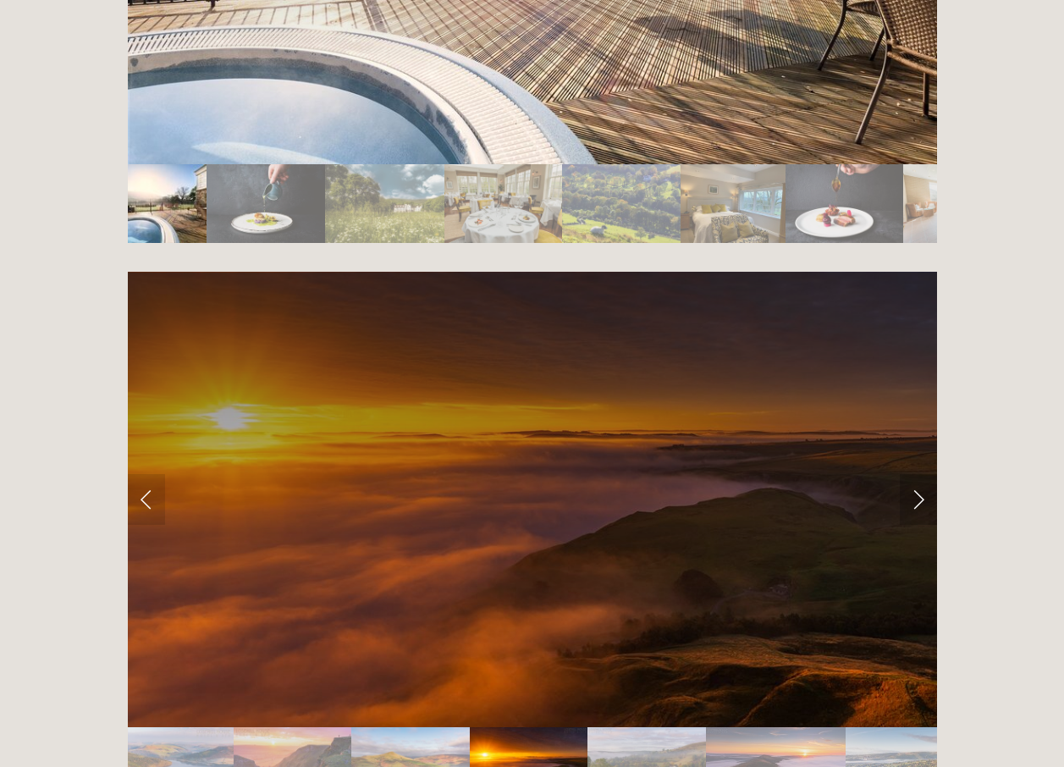
click at [912, 474] on link "Next Slide" at bounding box center [918, 499] width 37 height 51
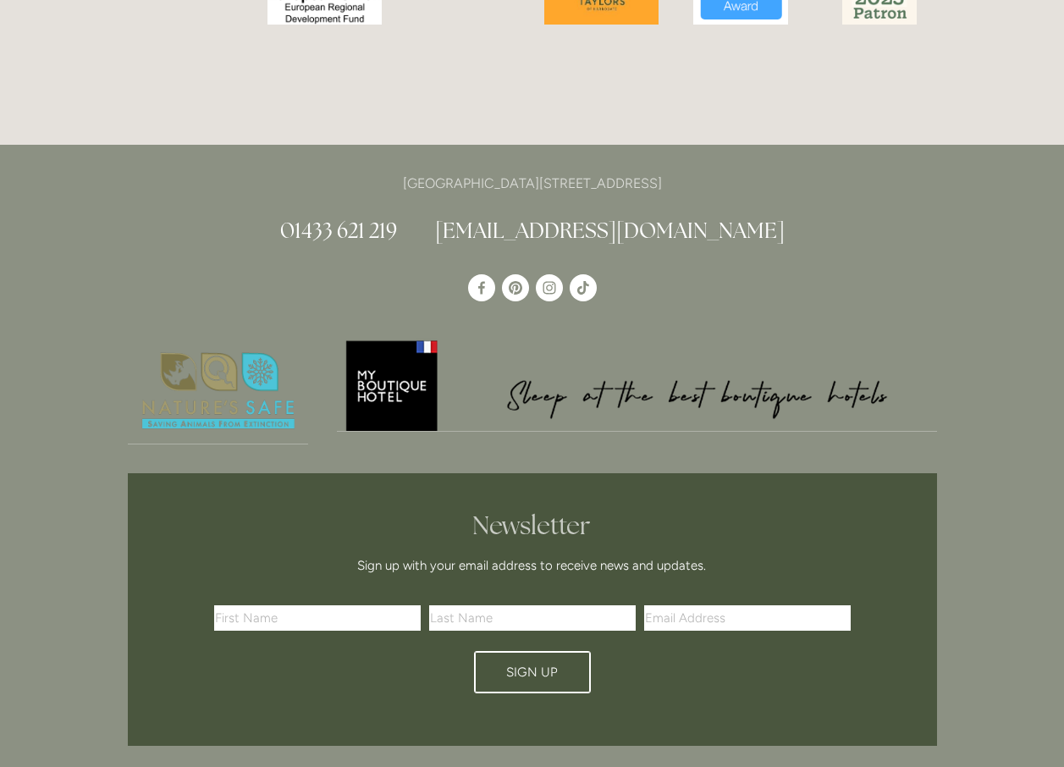
scroll to position [5039, 0]
